Goal: Obtain resource: Download file/media

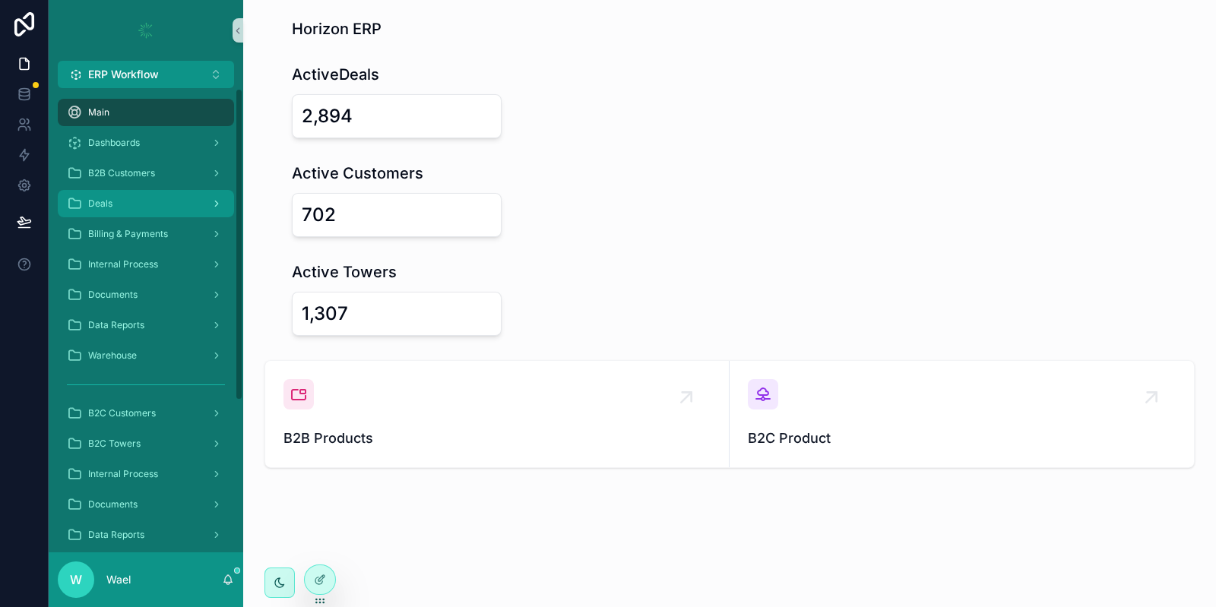
click at [158, 202] on div "Deals" at bounding box center [146, 204] width 158 height 24
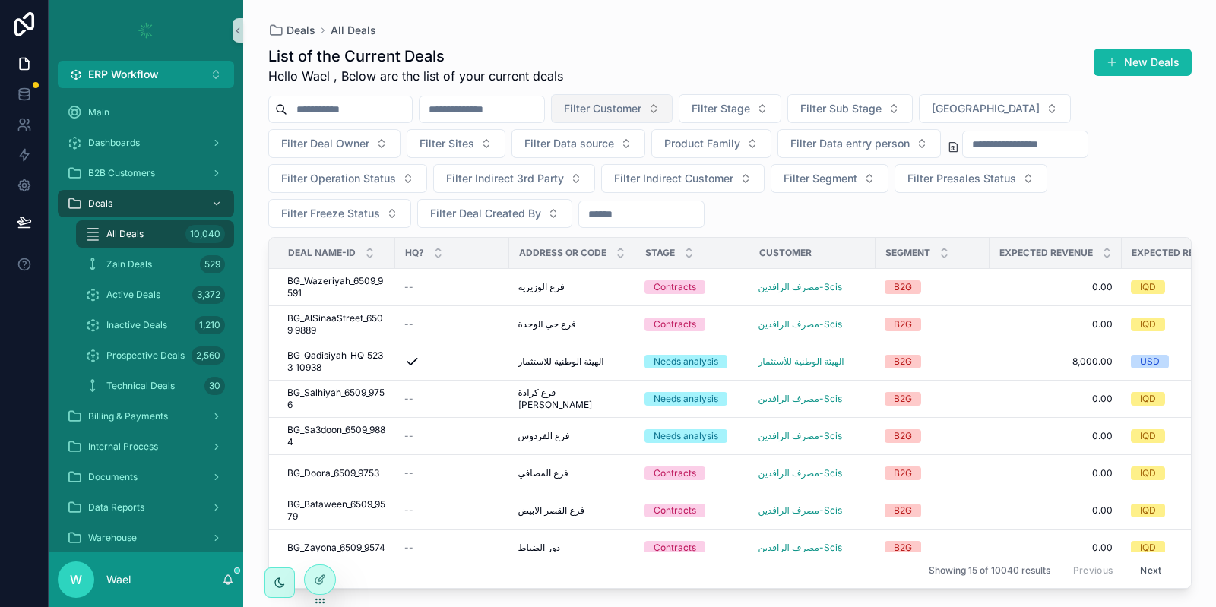
click at [673, 116] on button "Filter Customer" at bounding box center [612, 108] width 122 height 29
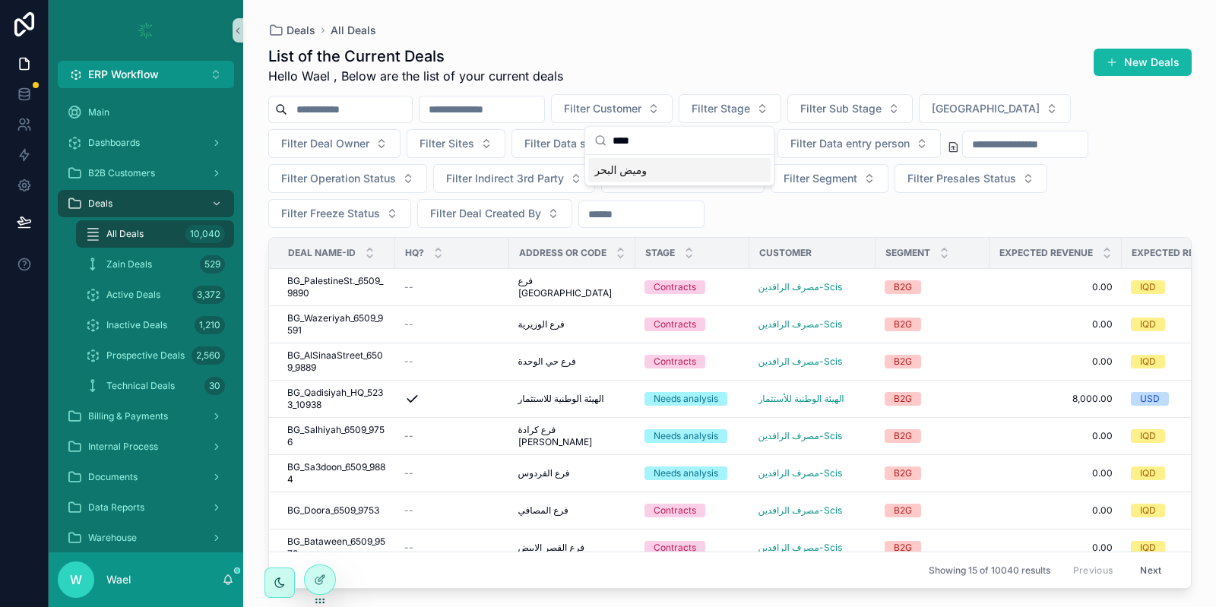
type input "****"
click at [639, 167] on span "وميض البحر" at bounding box center [621, 170] width 52 height 15
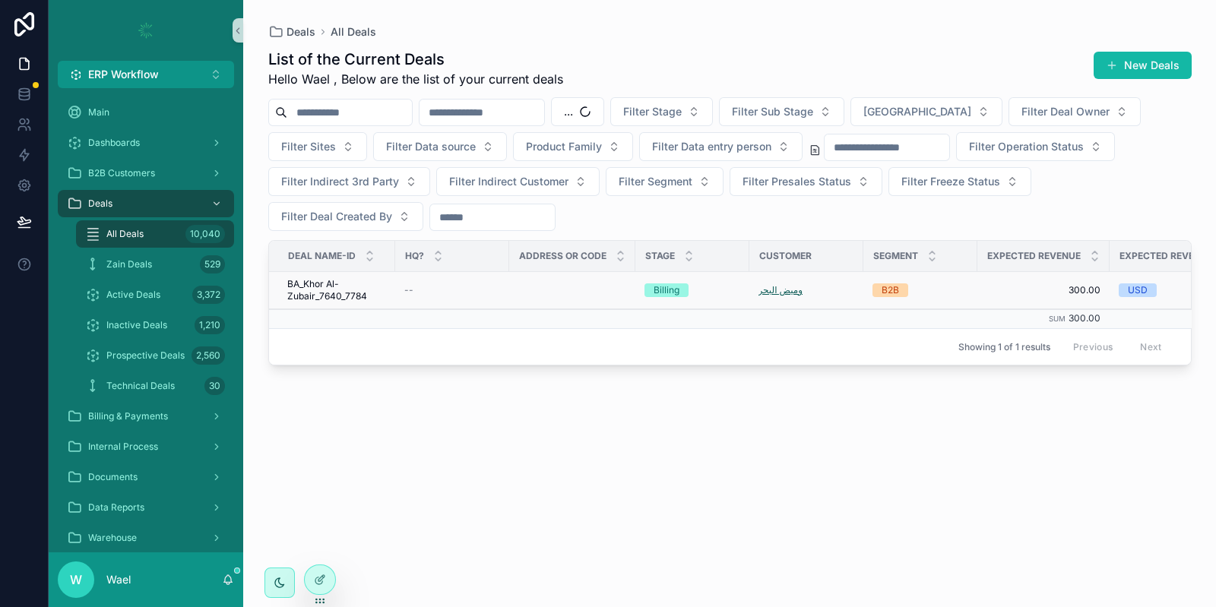
click at [775, 288] on span "وميض البحر" at bounding box center [781, 290] width 45 height 12
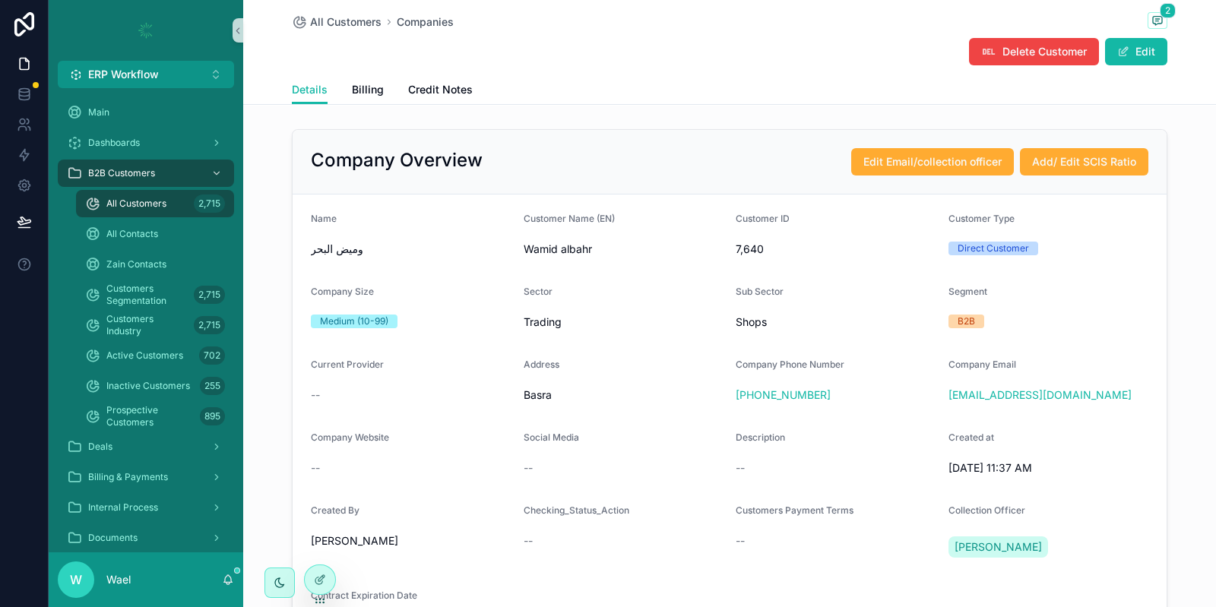
scroll to position [72, 0]
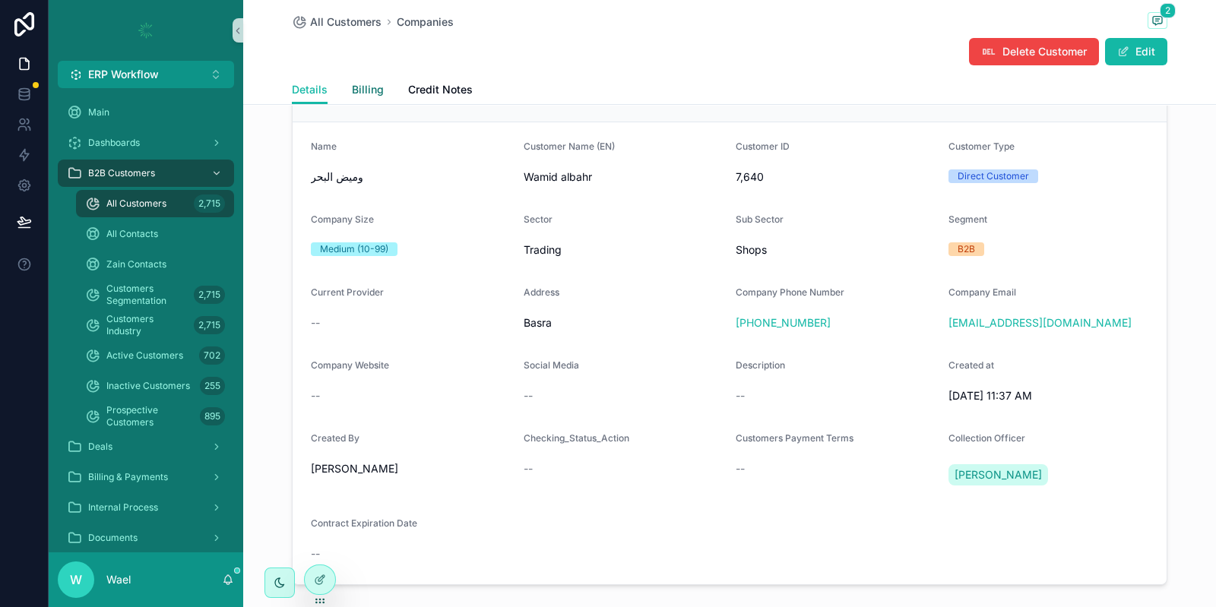
drag, startPoint x: 360, startPoint y: 89, endPoint x: 379, endPoint y: 112, distance: 29.7
click at [358, 89] on span "Billing" at bounding box center [368, 89] width 32 height 15
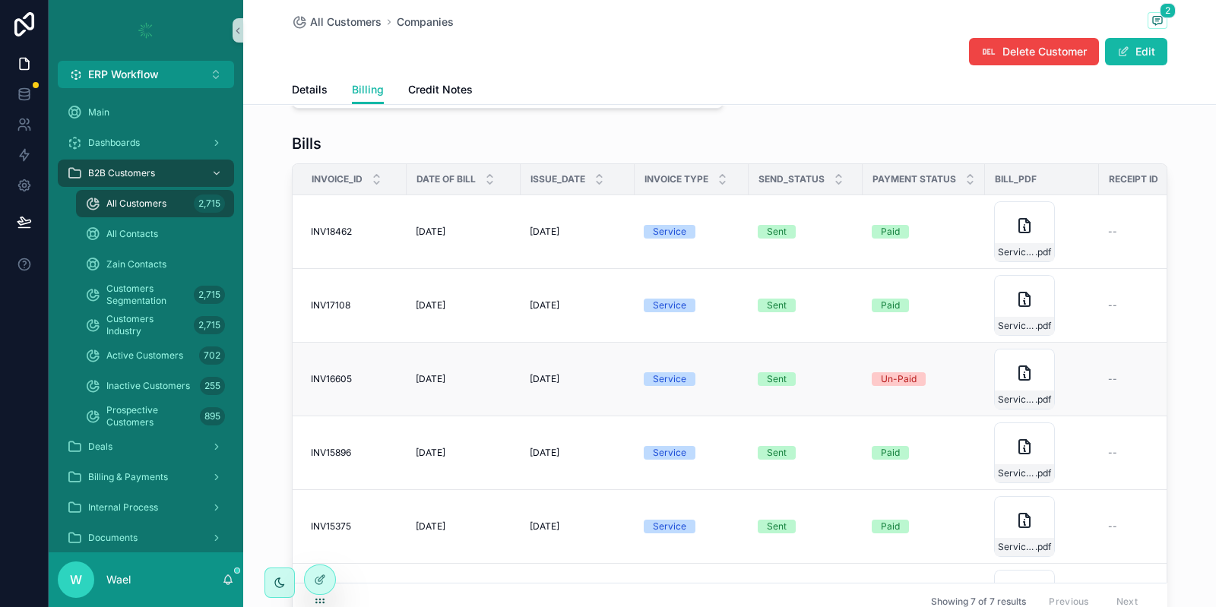
click at [560, 374] on span "[DATE]" at bounding box center [545, 379] width 30 height 12
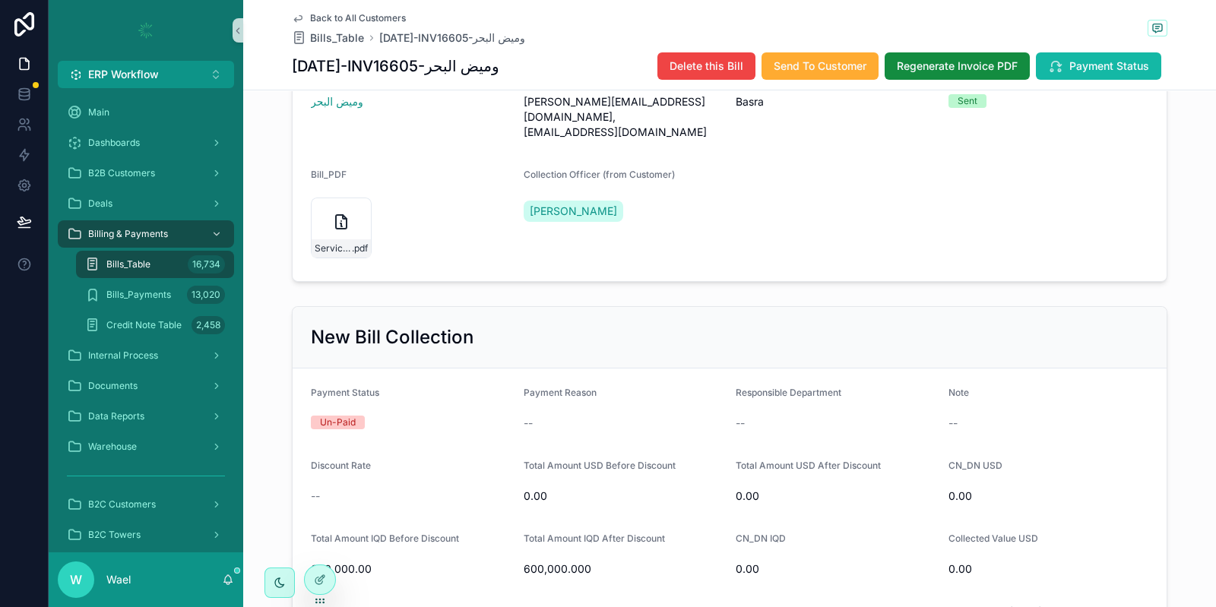
scroll to position [372, 0]
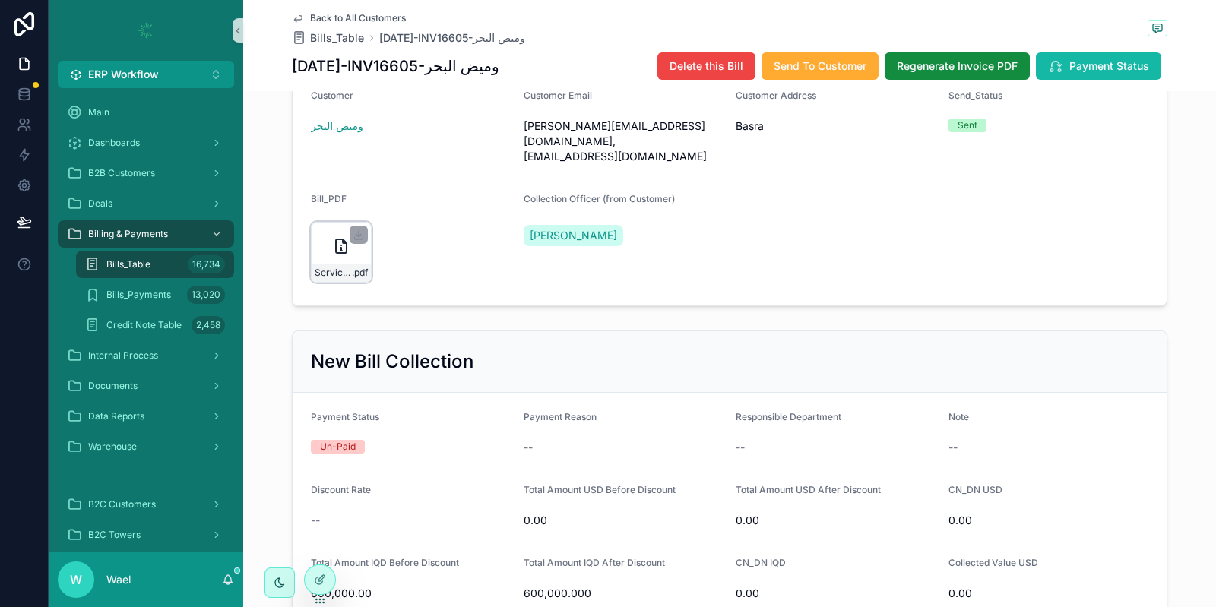
click at [327, 255] on div "Service_Invoice-(New-ERP) .pdf" at bounding box center [341, 252] width 61 height 61
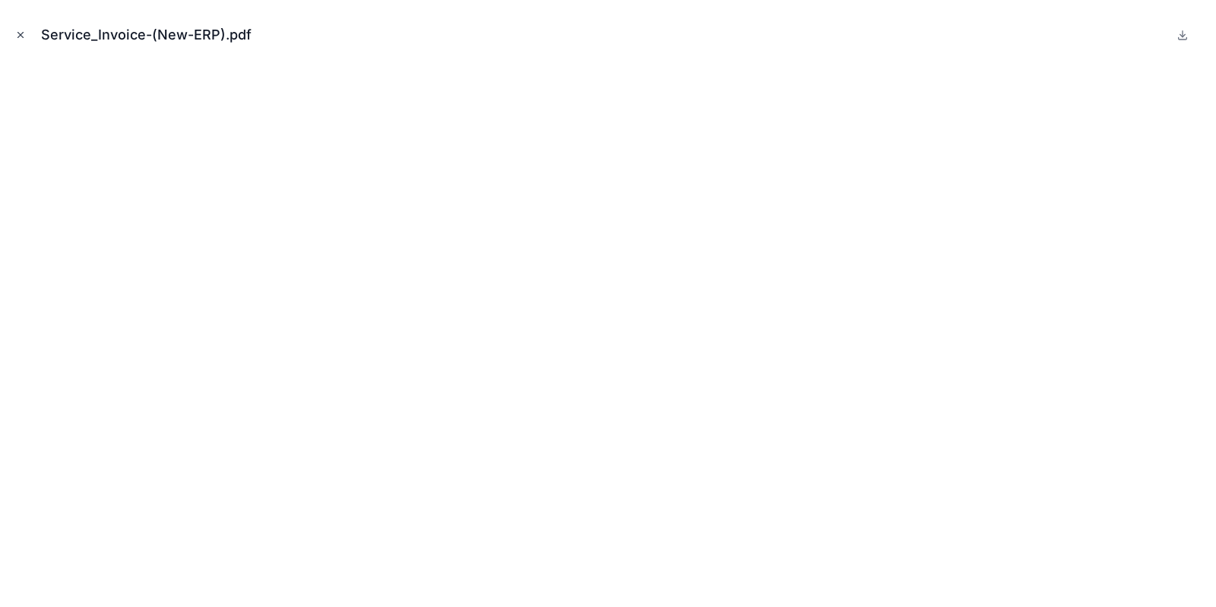
click at [22, 35] on icon "Close modal" at bounding box center [20, 35] width 11 height 11
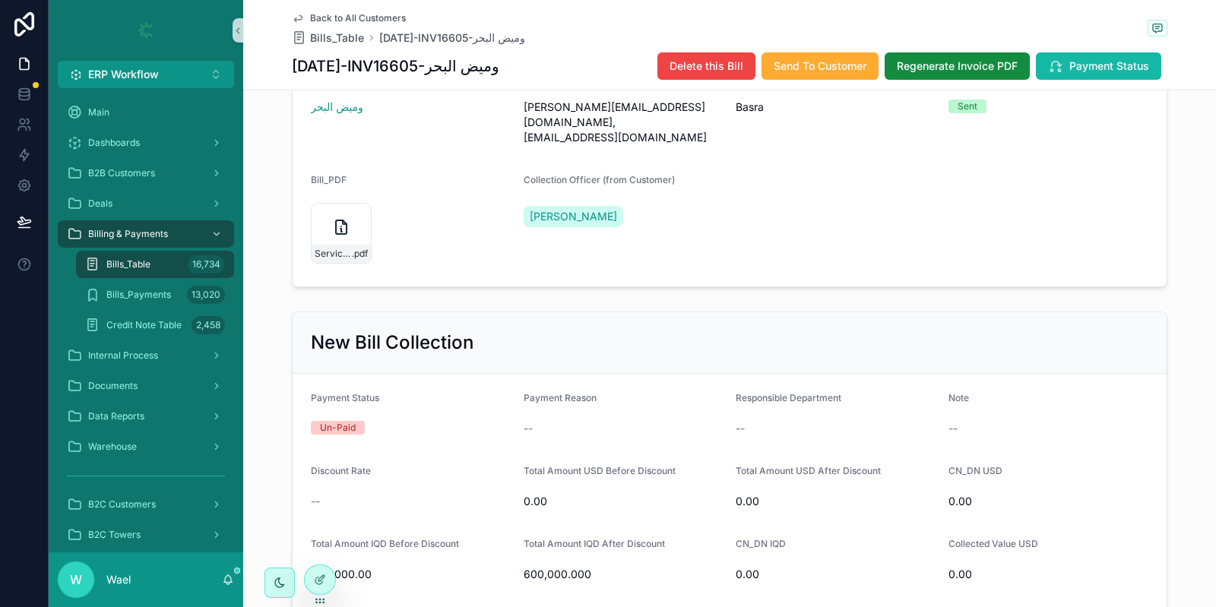
scroll to position [151, 0]
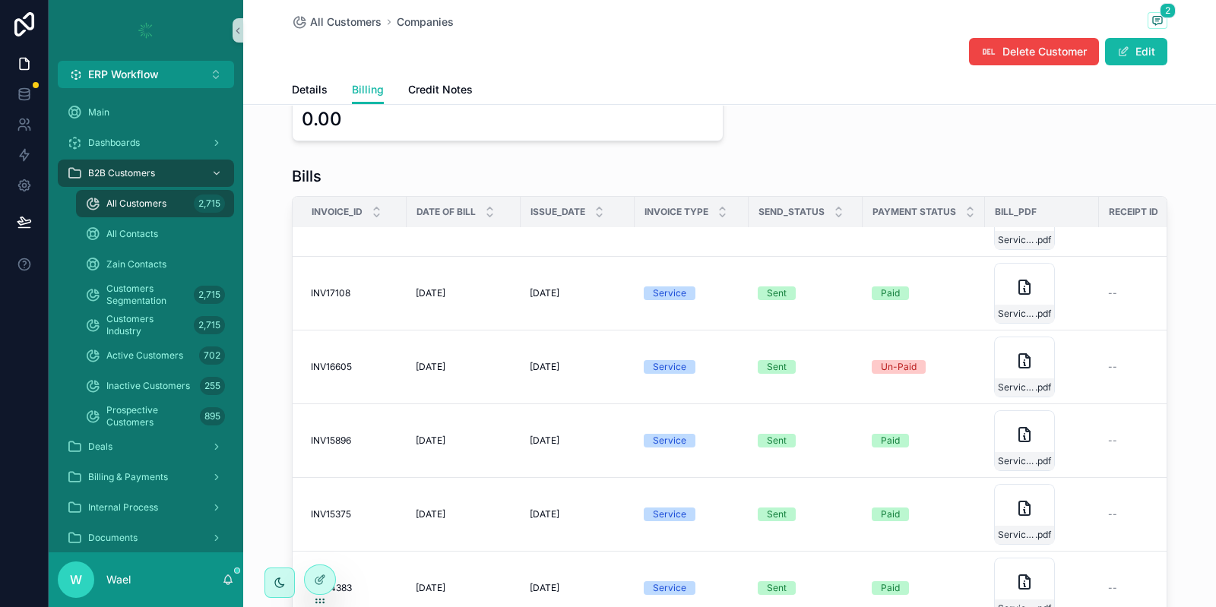
scroll to position [45, 0]
click at [483, 289] on div "July 2025 July 2025" at bounding box center [464, 293] width 96 height 12
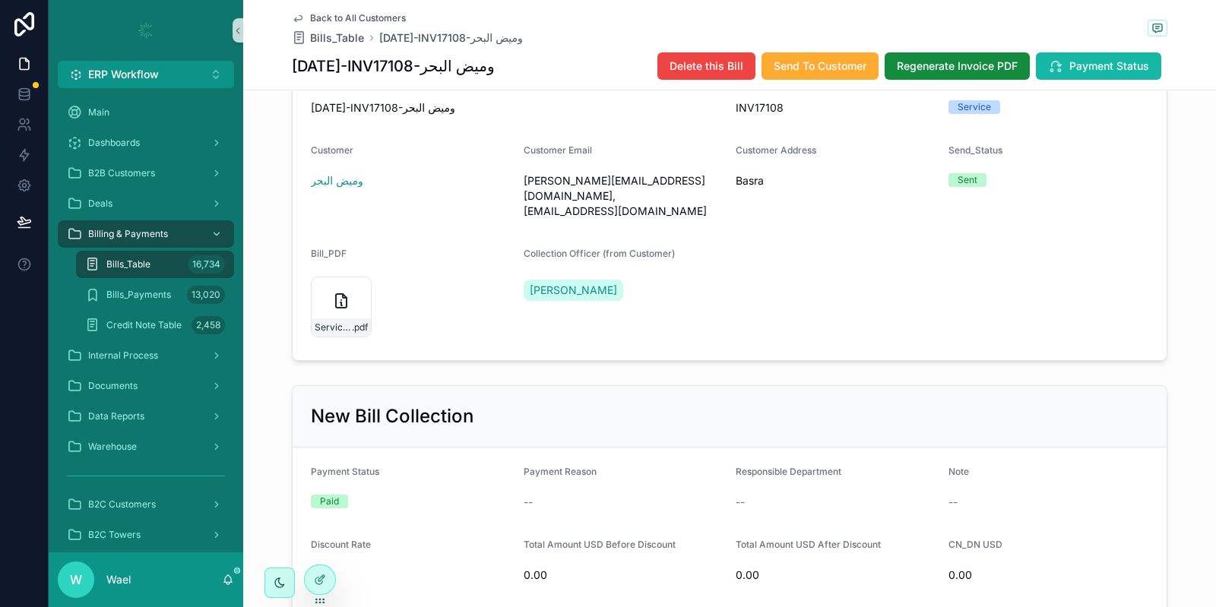
scroll to position [315, 0]
click at [320, 308] on div "Service_Invoice-(New-ERP) .pdf" at bounding box center [341, 309] width 61 height 61
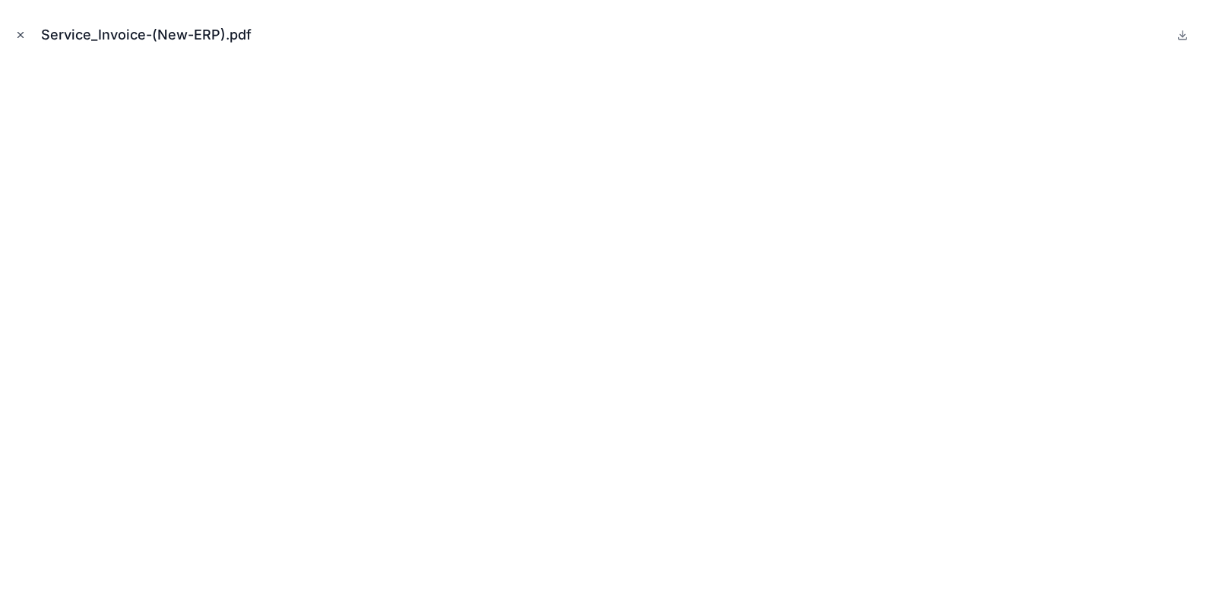
click at [21, 33] on icon "Close modal" at bounding box center [20, 35] width 11 height 11
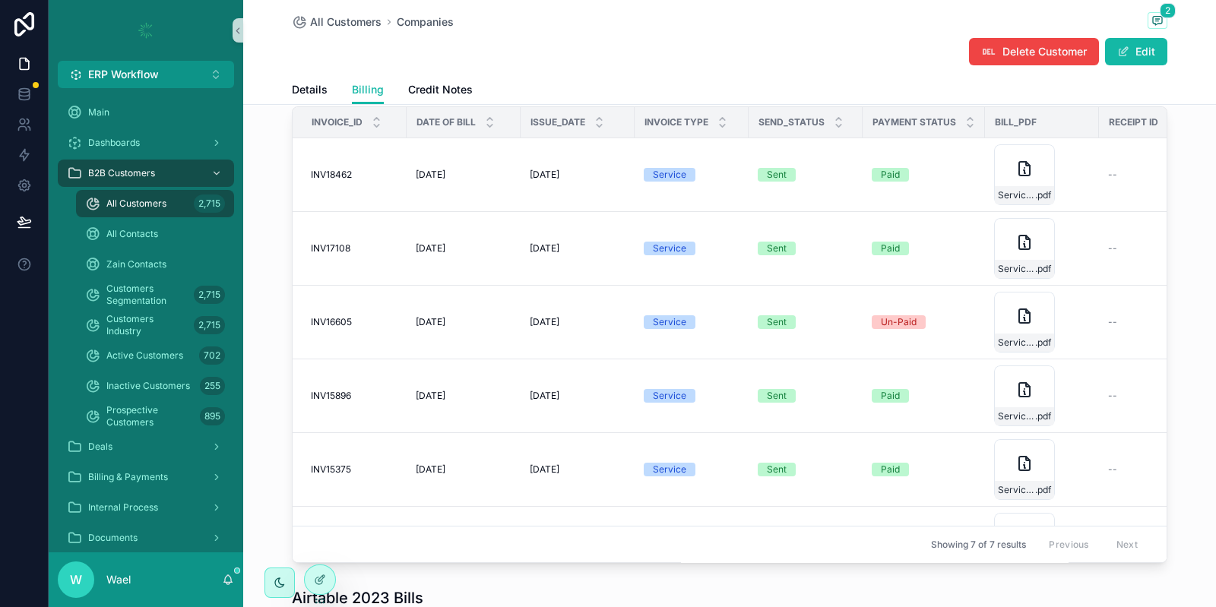
scroll to position [1156, 0]
click at [1015, 320] on div "Service_Invoice-(New-ERP) .pdf" at bounding box center [1024, 321] width 61 height 61
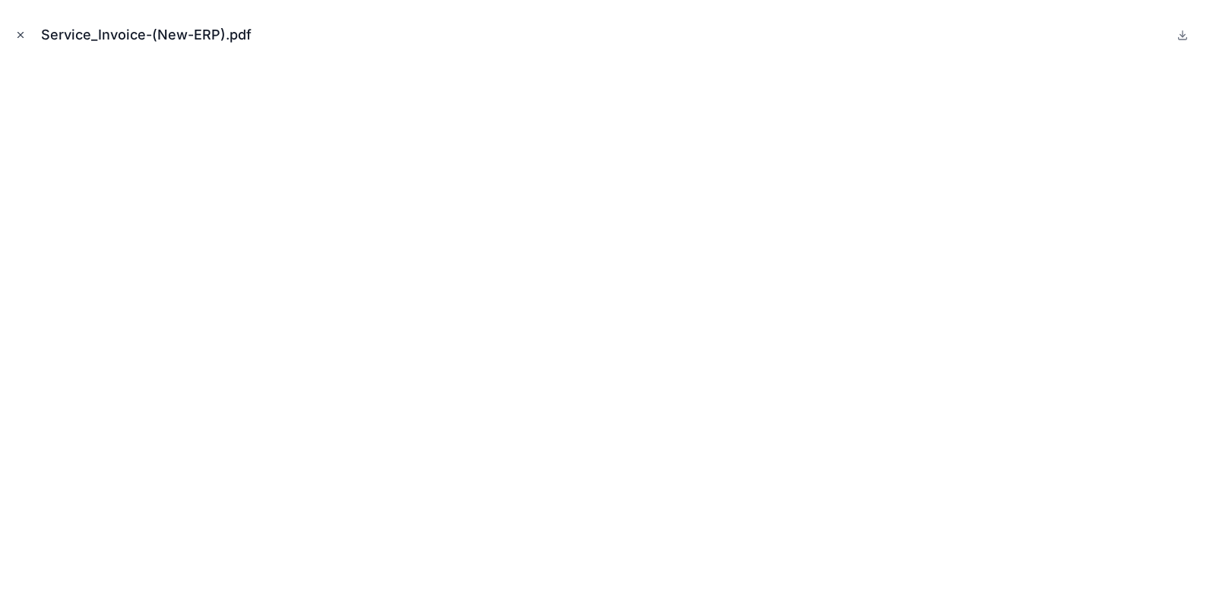
click at [15, 34] on icon "Close modal" at bounding box center [20, 35] width 11 height 11
